Goal: Information Seeking & Learning: Learn about a topic

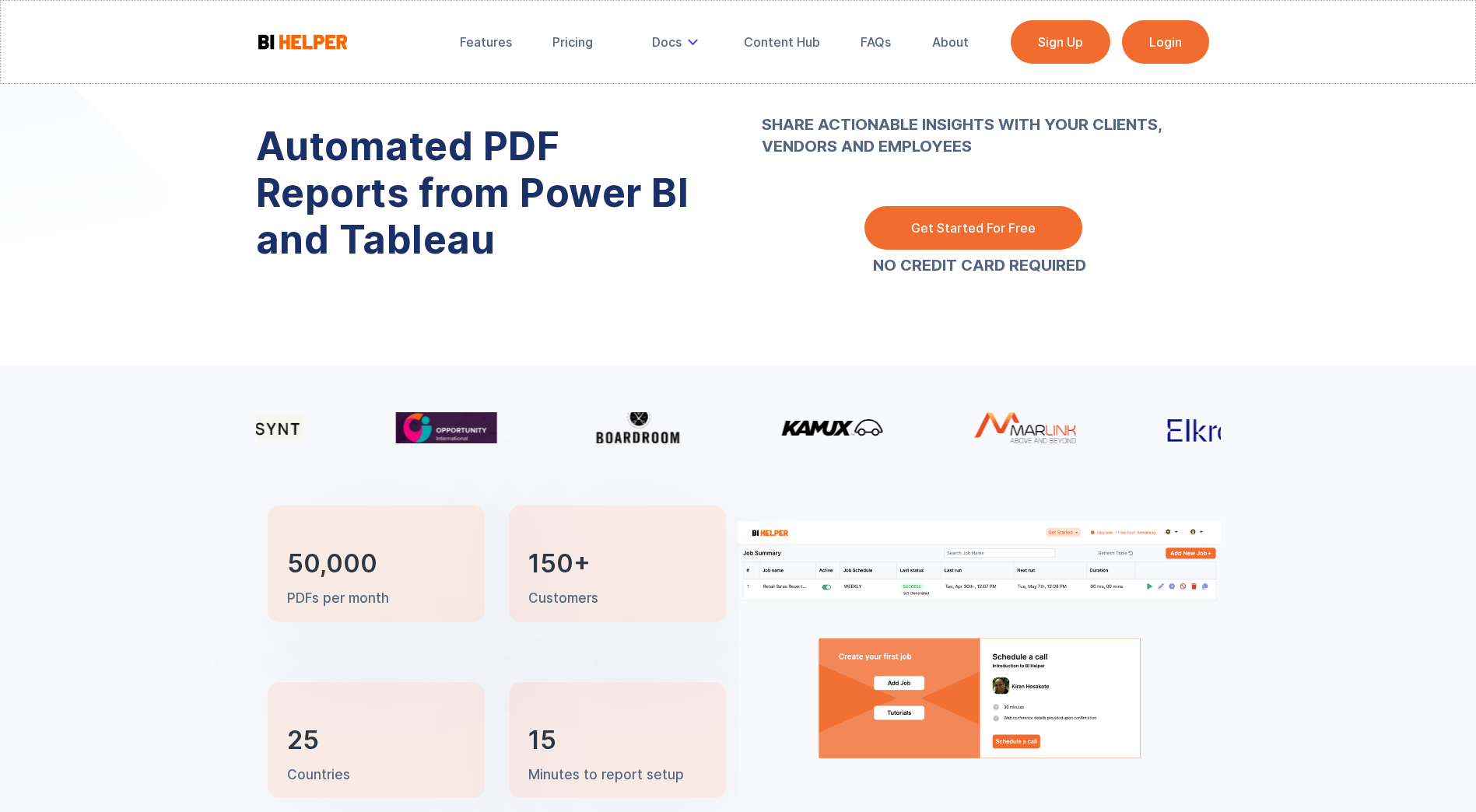
click at [1187, 52] on link "Login" at bounding box center [1165, 42] width 87 height 44
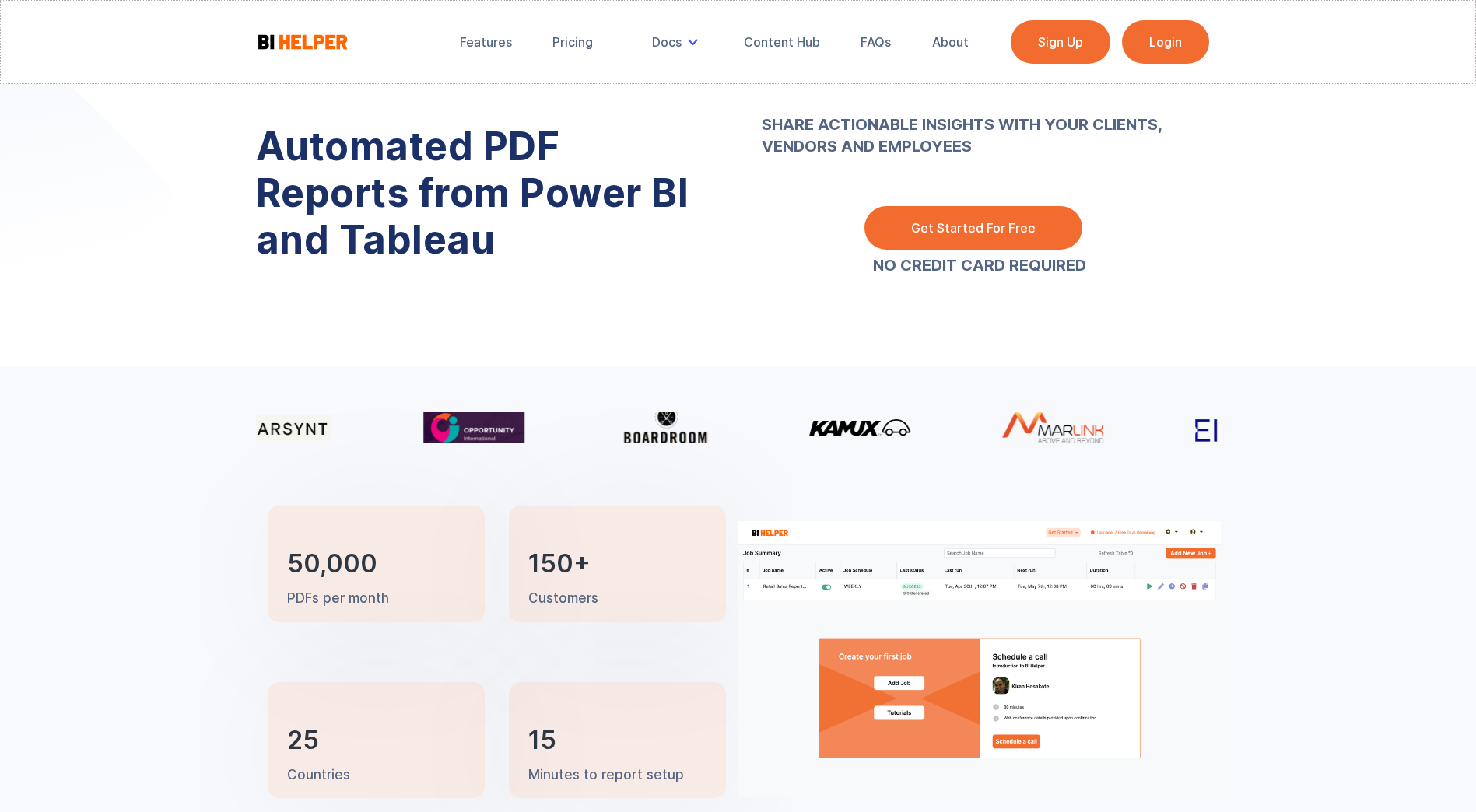
click at [1206, 37] on link "Login" at bounding box center [1165, 42] width 87 height 44
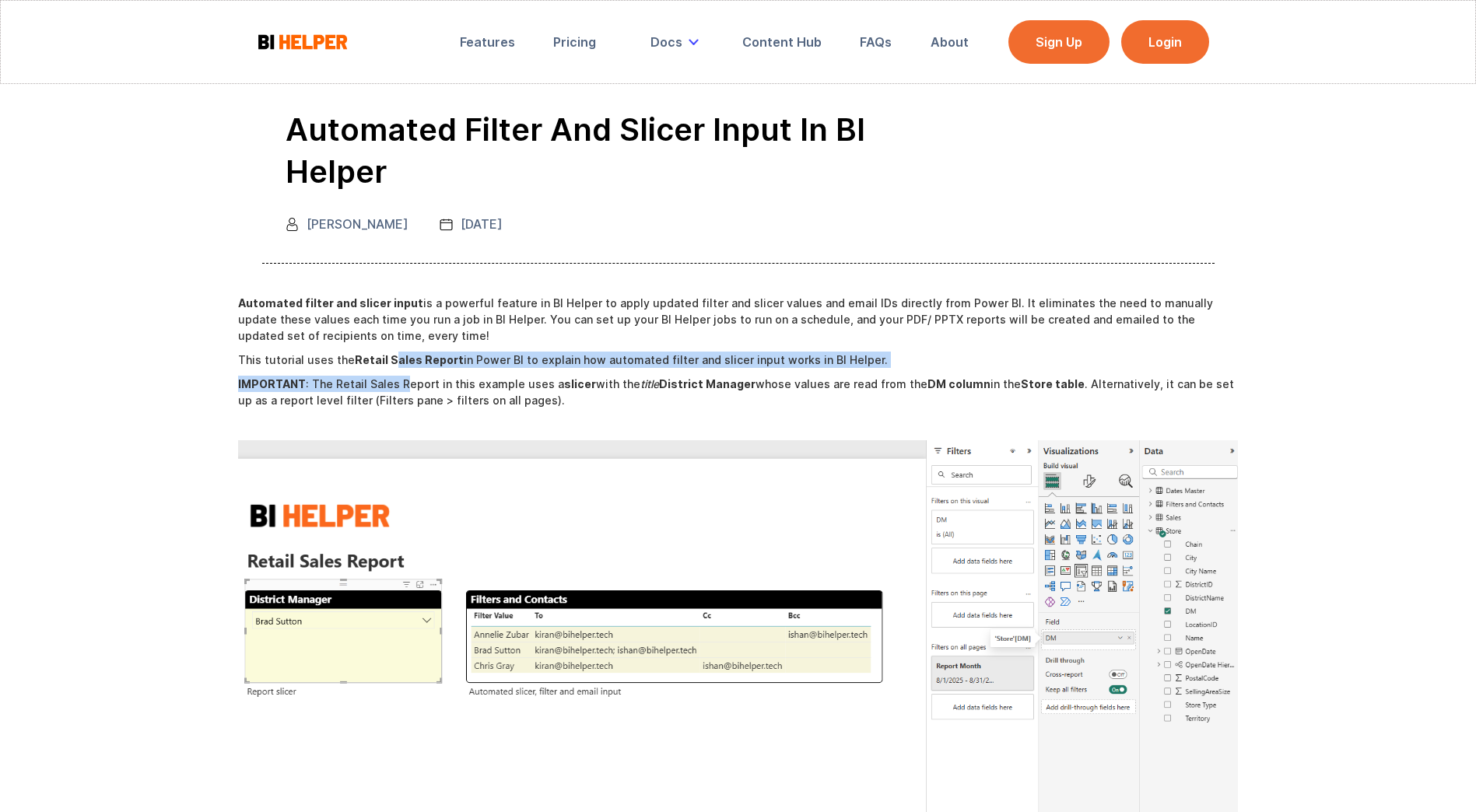
drag, startPoint x: 389, startPoint y: 303, endPoint x: 402, endPoint y: 340, distance: 39.2
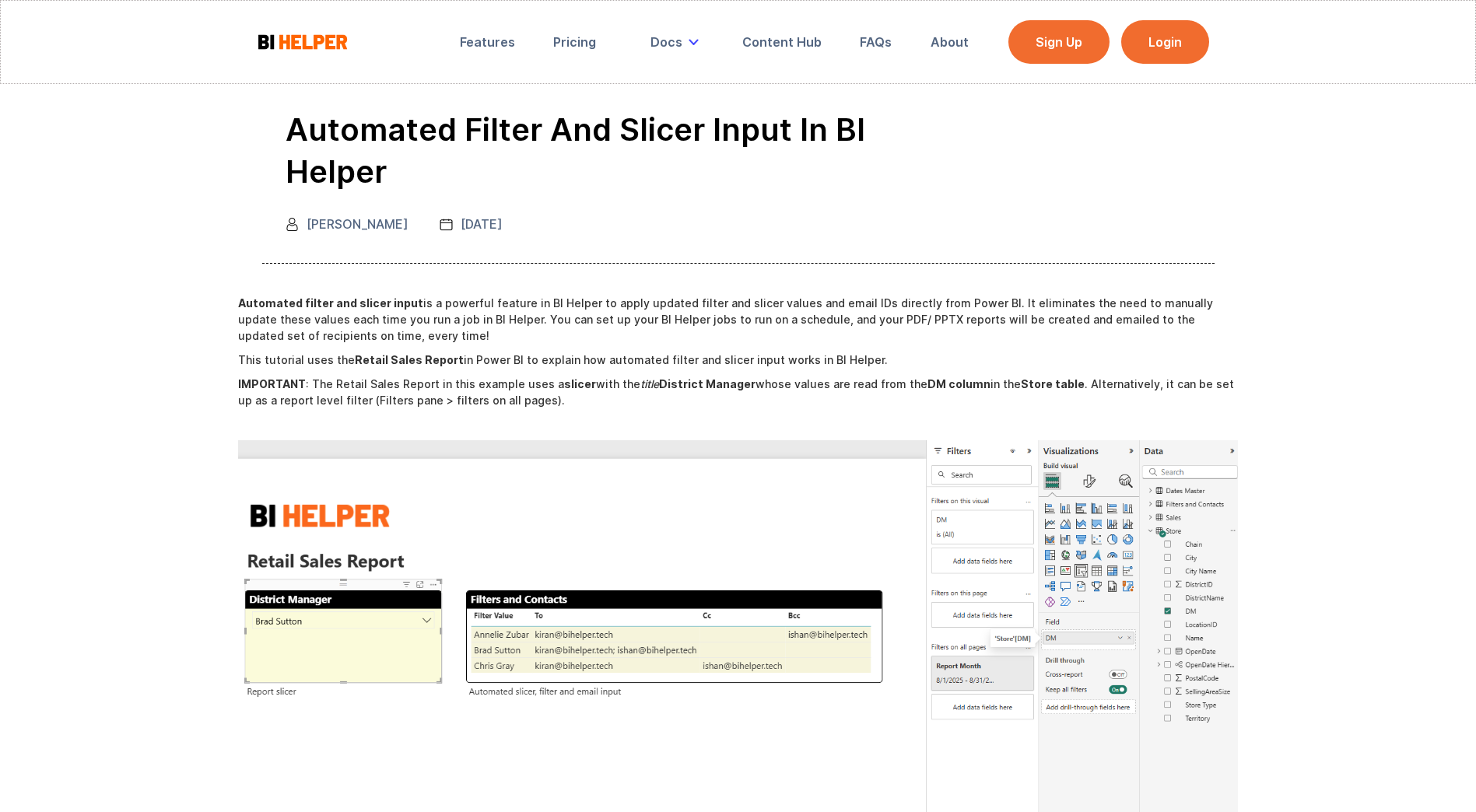
drag, startPoint x: 402, startPoint y: 340, endPoint x: 406, endPoint y: 362, distance: 22.4
click at [406, 376] on p "‍ IMPORTANT : The Retail Sales Report in this example uses a slicer with the ti…" at bounding box center [738, 392] width 1001 height 33
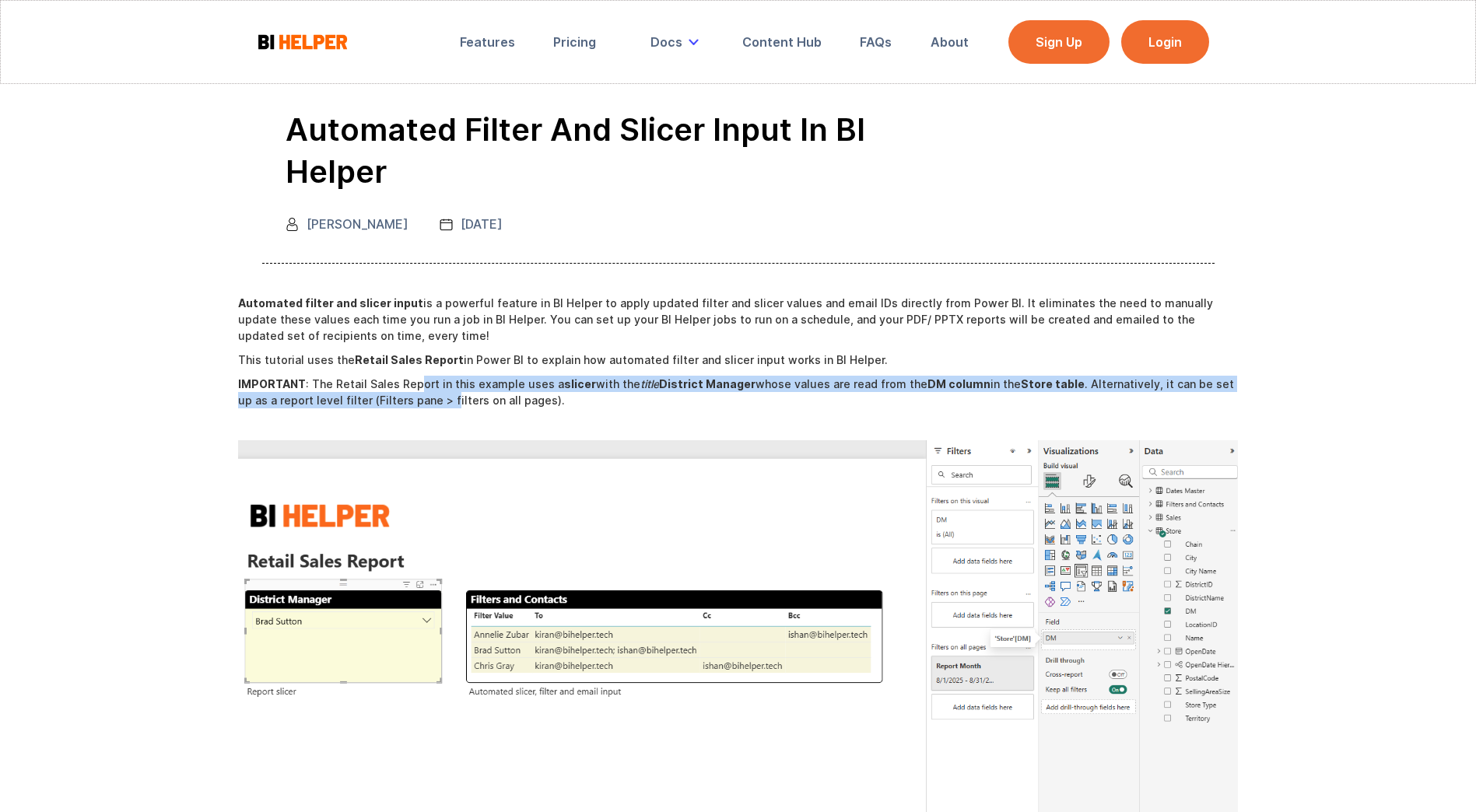
drag, startPoint x: 414, startPoint y: 341, endPoint x: 418, endPoint y: 367, distance: 26.3
drag, startPoint x: 426, startPoint y: 334, endPoint x: 431, endPoint y: 361, distance: 27.5
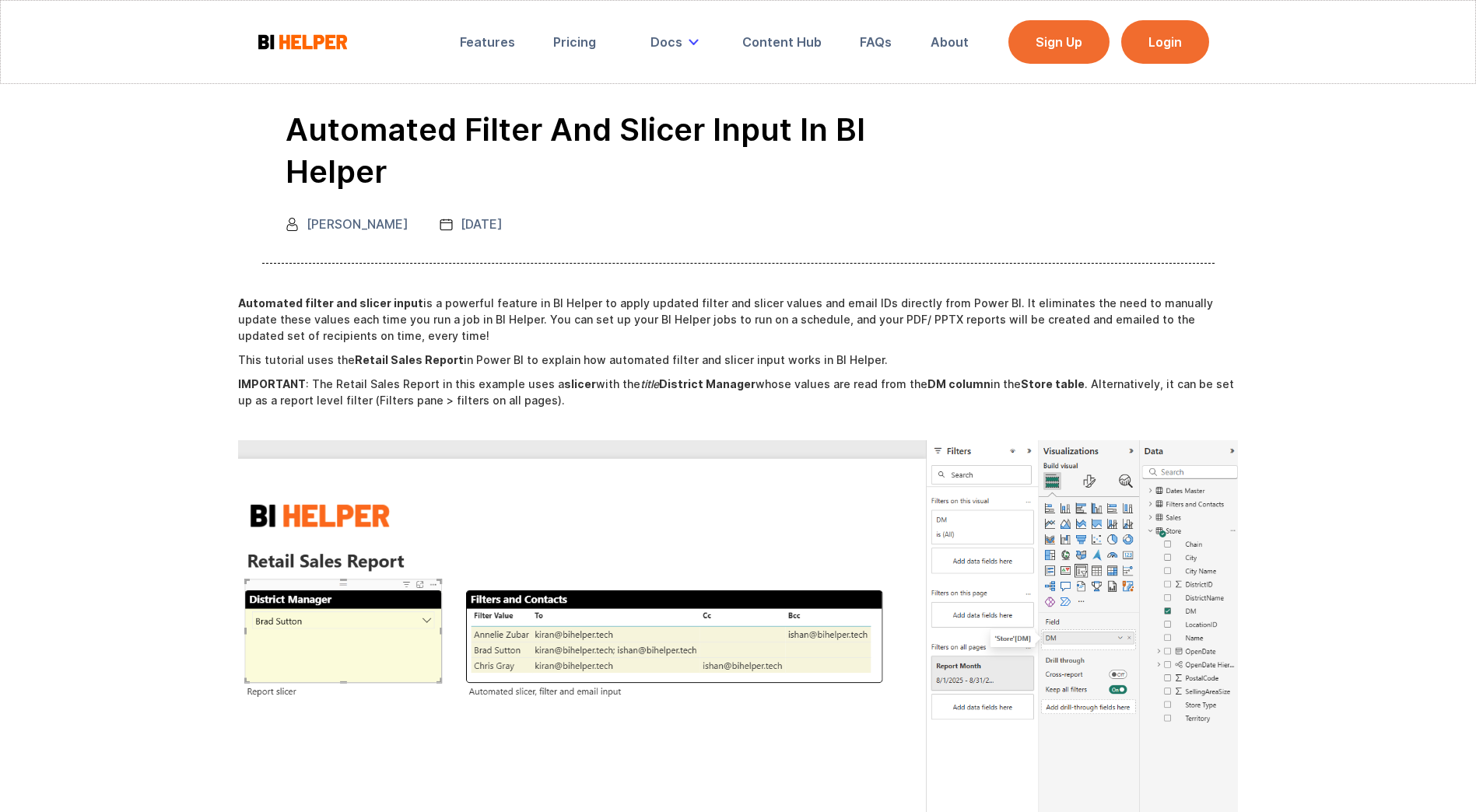
drag, startPoint x: 431, startPoint y: 361, endPoint x: 425, endPoint y: 367, distance: 8.5
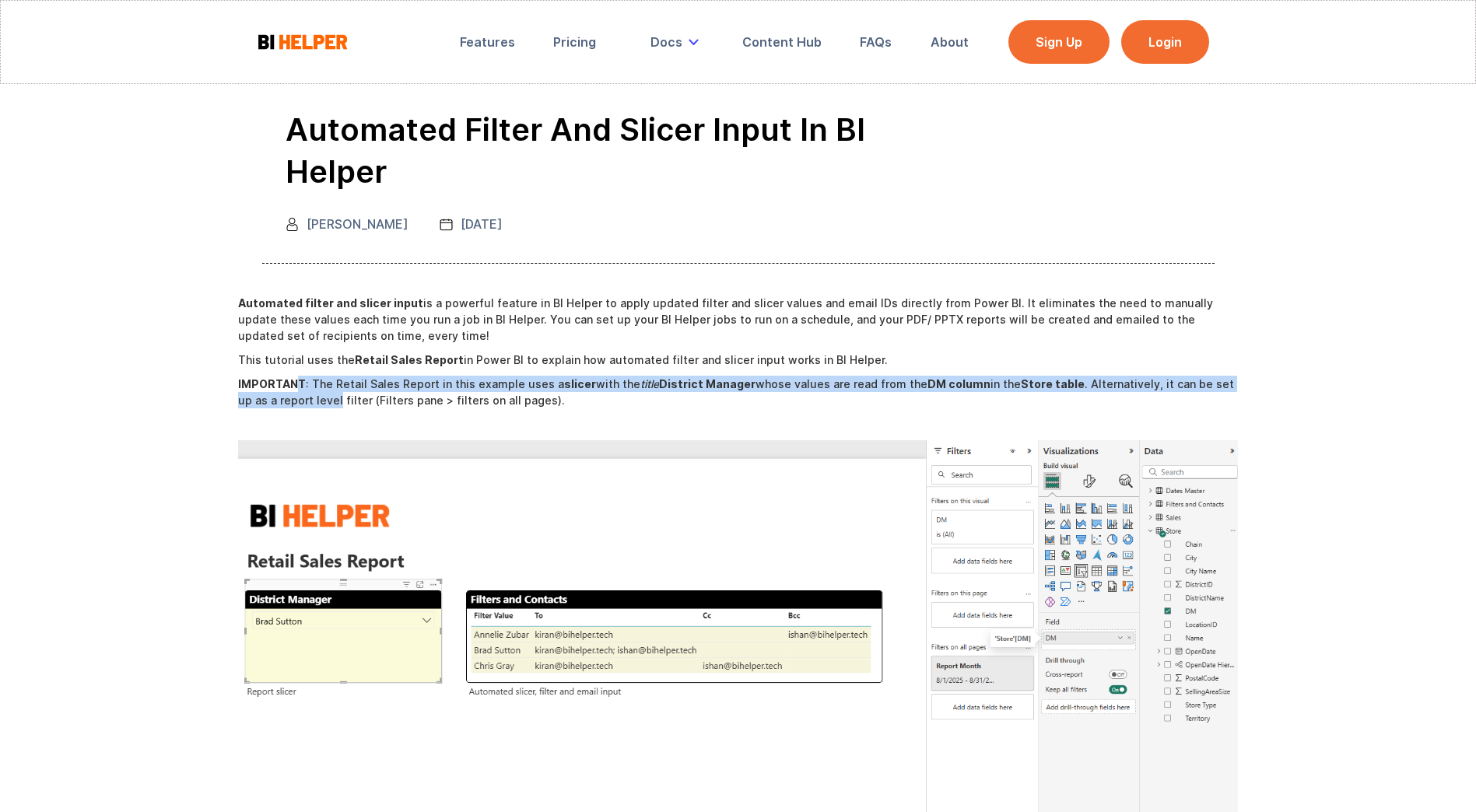
drag, startPoint x: 303, startPoint y: 352, endPoint x: 307, endPoint y: 360, distance: 8.9
click at [307, 376] on p "‍ IMPORTANT : The Retail Sales Report in this example uses a slicer with the ti…" at bounding box center [738, 392] width 1001 height 33
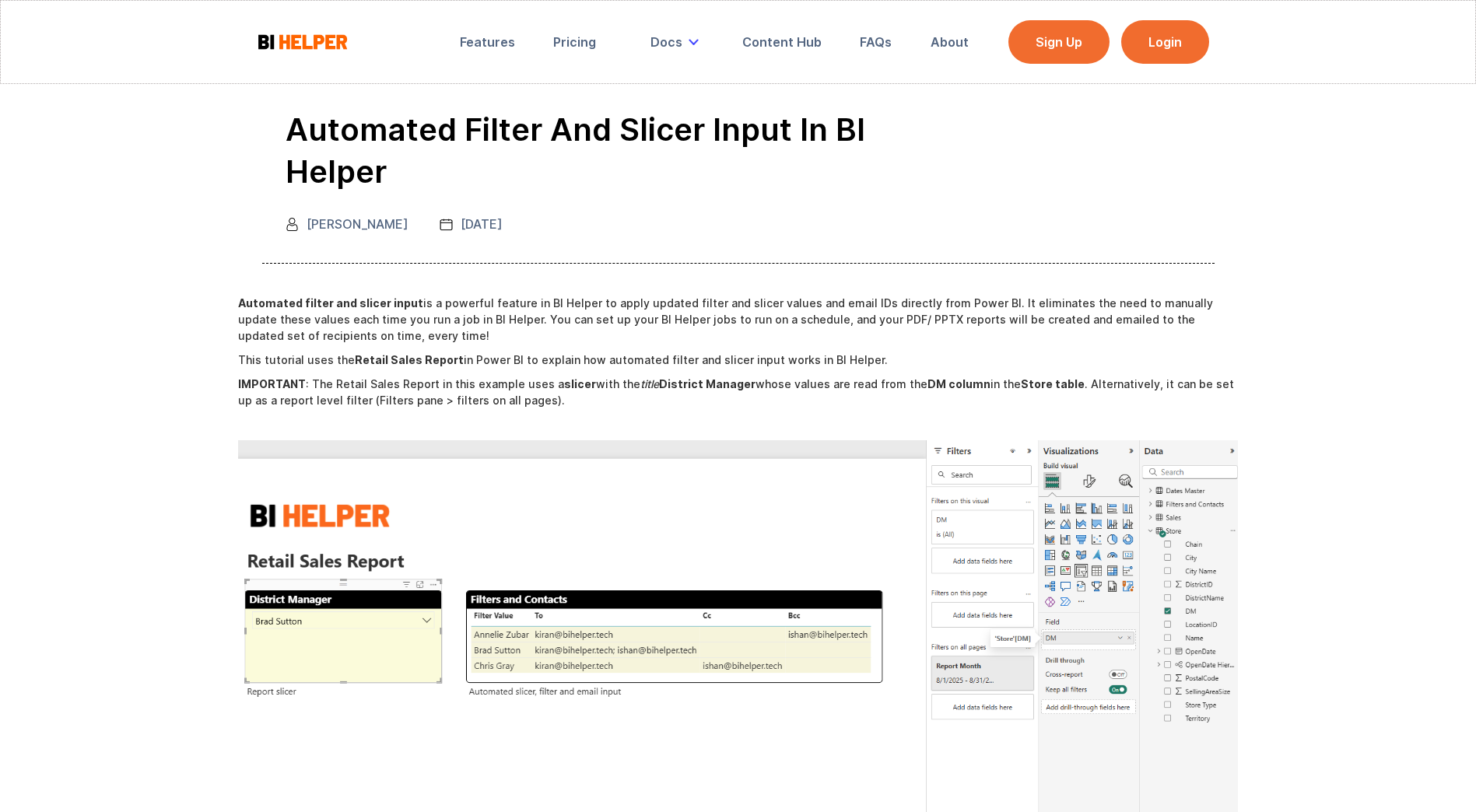
drag, startPoint x: 307, startPoint y: 360, endPoint x: 272, endPoint y: 346, distance: 37.7
click at [272, 377] on strong "IMPORTANT" at bounding box center [272, 384] width 68 height 13
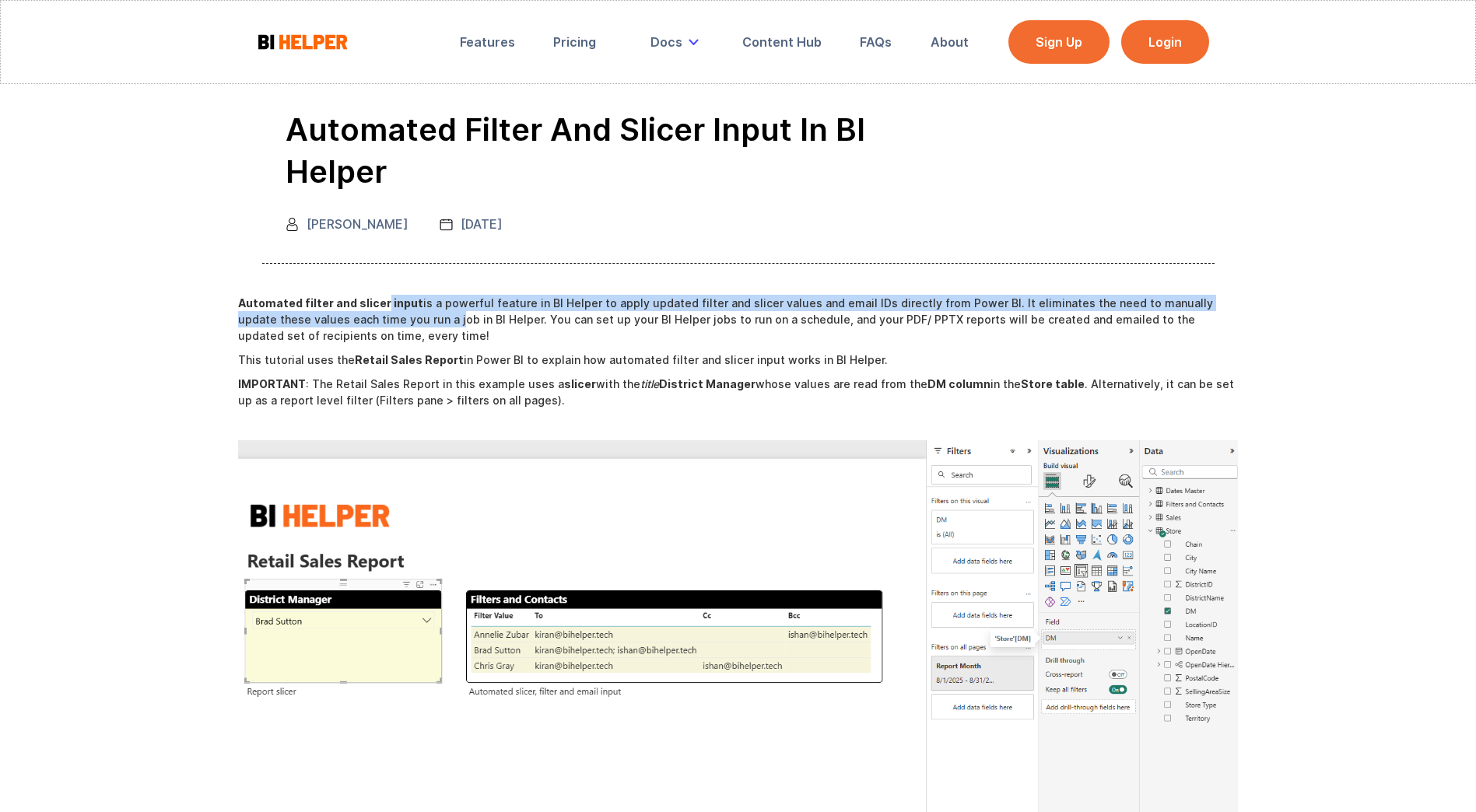
drag, startPoint x: 379, startPoint y: 263, endPoint x: 381, endPoint y: 290, distance: 27.1
click at [381, 295] on p "Automated filter and slicer input is a powerful feature in BI Helper to apply u…" at bounding box center [738, 318] width 1001 height 49
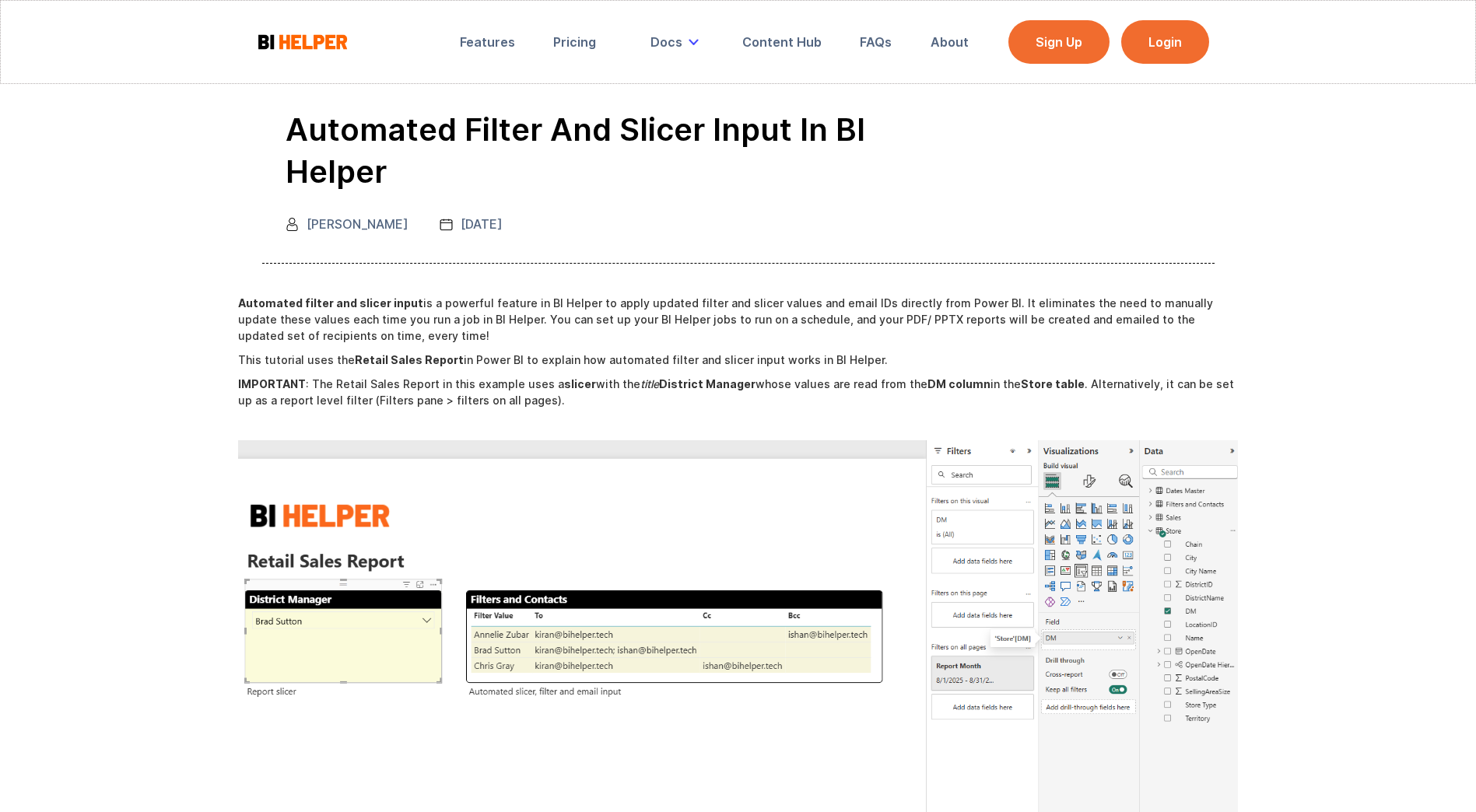
drag, startPoint x: 381, startPoint y: 290, endPoint x: 367, endPoint y: 307, distance: 22.0
drag, startPoint x: 255, startPoint y: 318, endPoint x: 350, endPoint y: 321, distance: 95.0
click at [350, 352] on p "This tutorial uses the Retail Sales Report in Power BI to explain how automated…" at bounding box center [738, 360] width 1001 height 16
drag, startPoint x: 350, startPoint y: 321, endPoint x: 340, endPoint y: 333, distance: 15.6
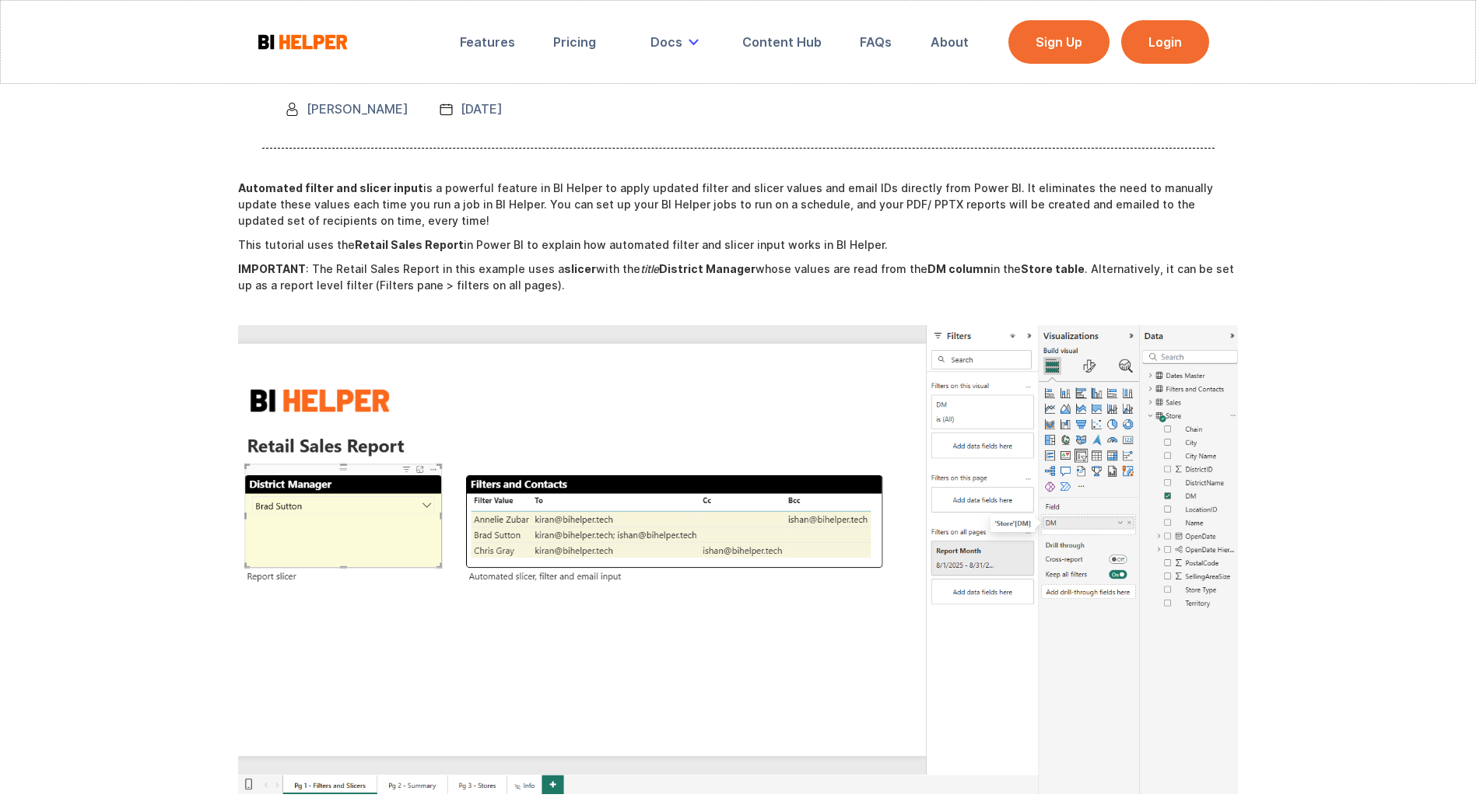
scroll to position [77, 0]
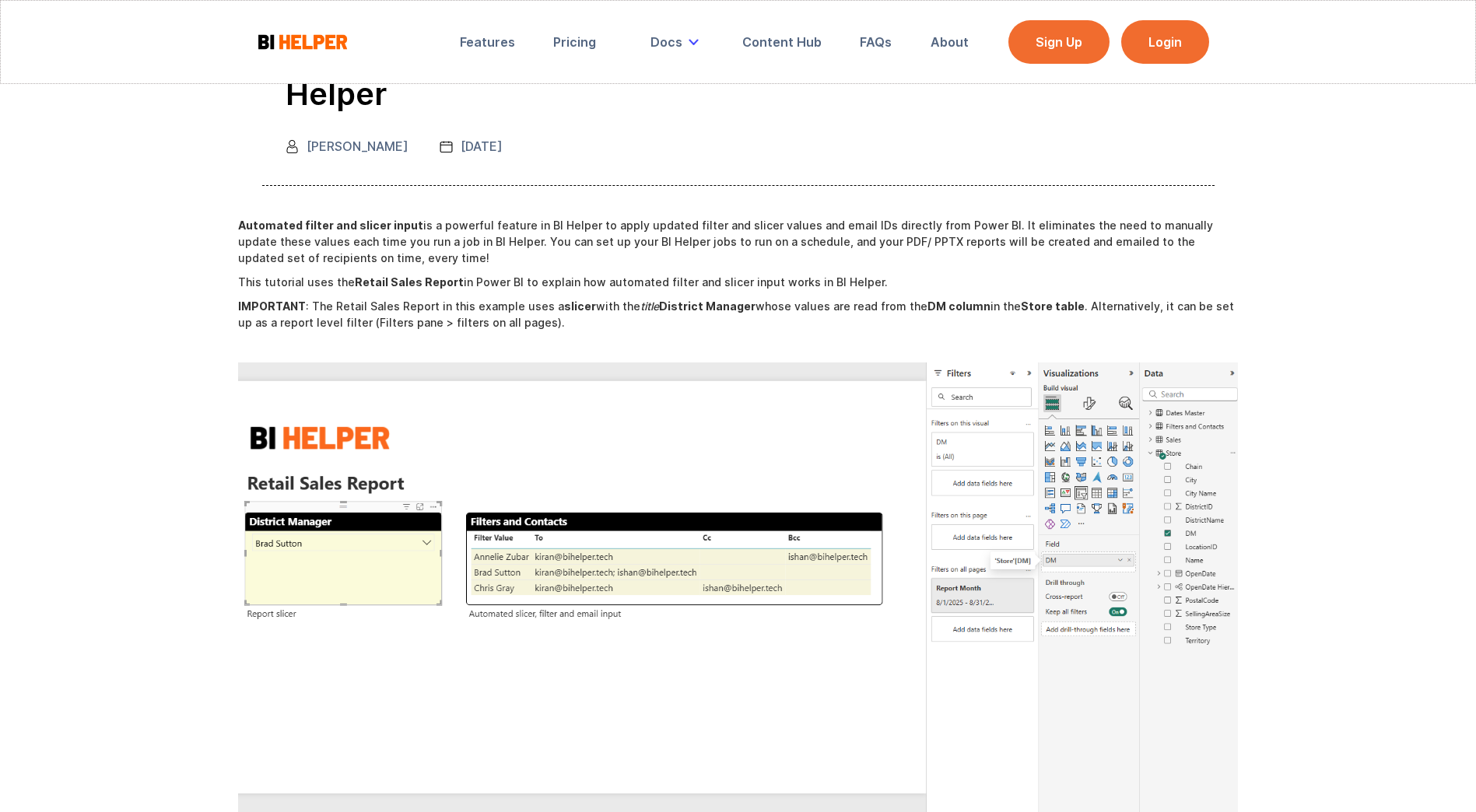
click at [715, 299] on strong "District Manager" at bounding box center [707, 306] width 97 height 13
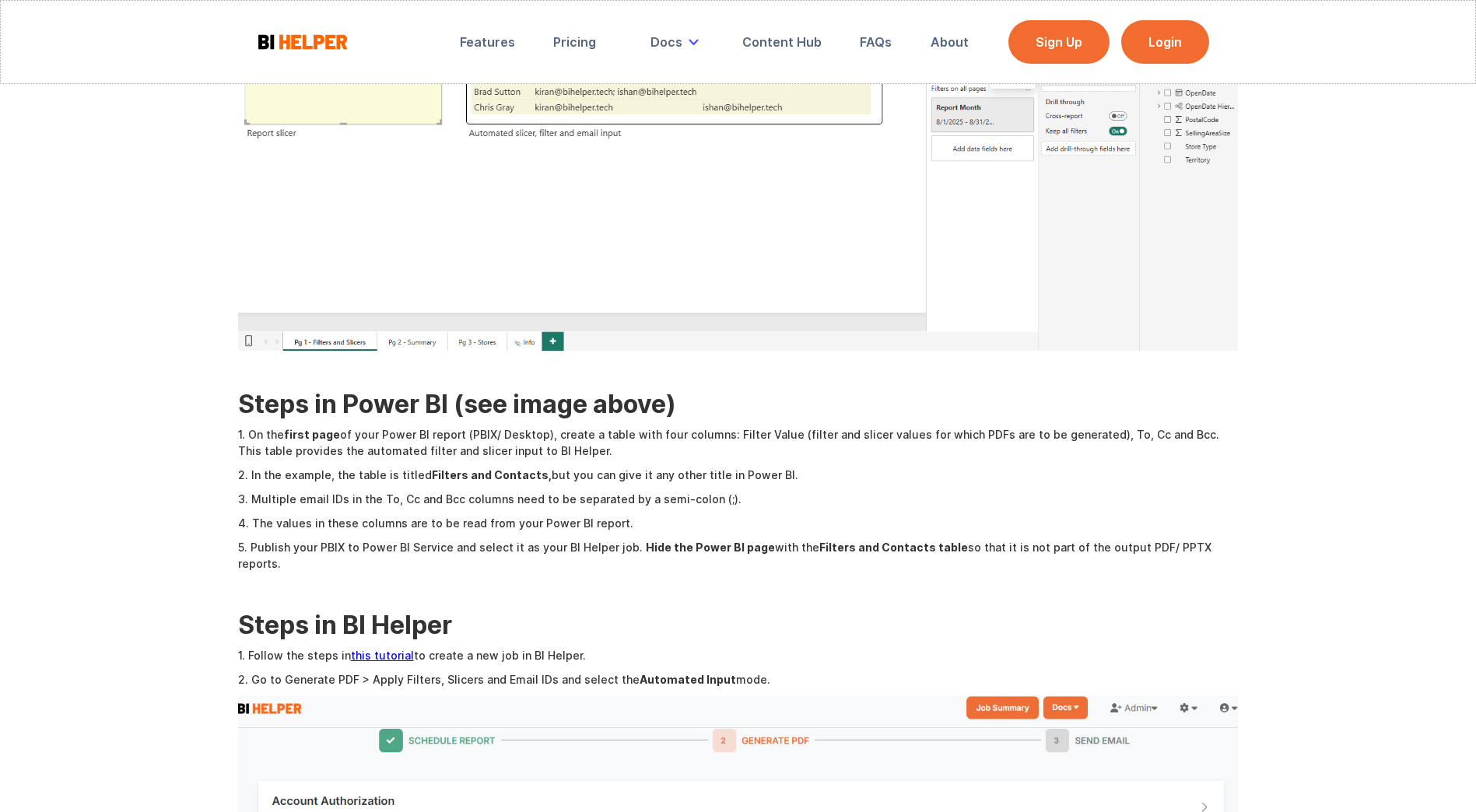
scroll to position [623, 0]
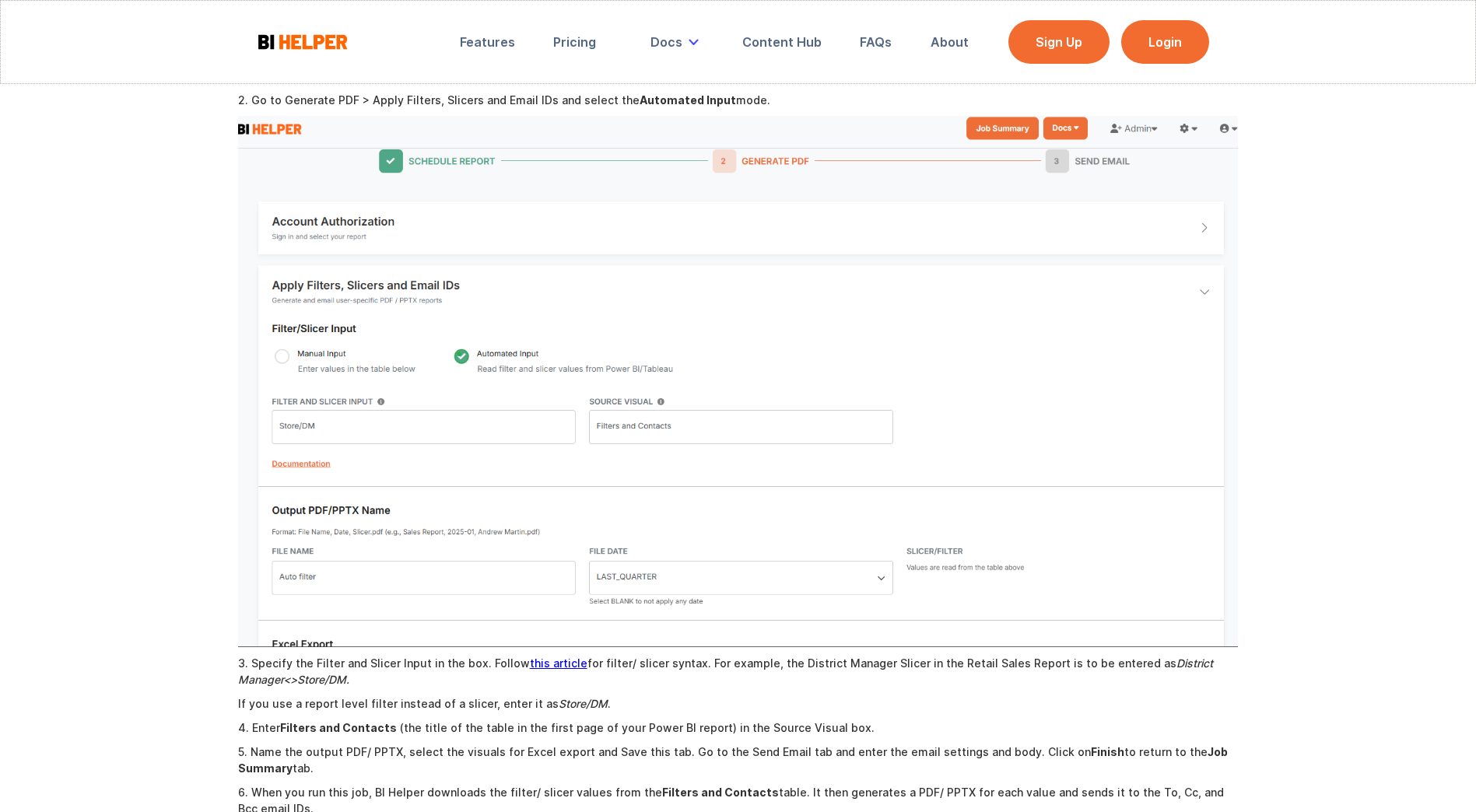
drag, startPoint x: 461, startPoint y: 326, endPoint x: 418, endPoint y: 146, distance: 185.1
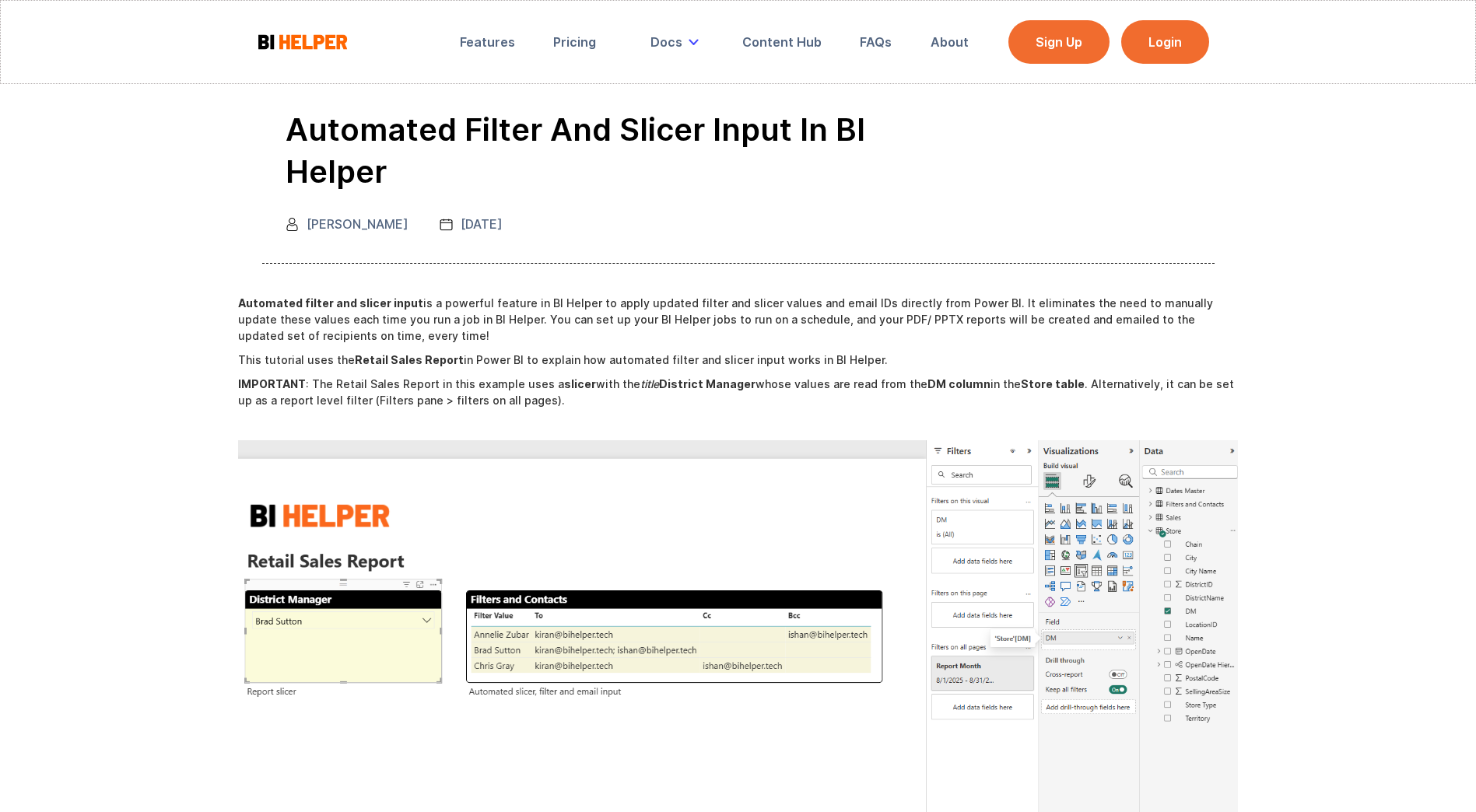
scroll to position [545, 0]
